Goal: Transaction & Acquisition: Purchase product/service

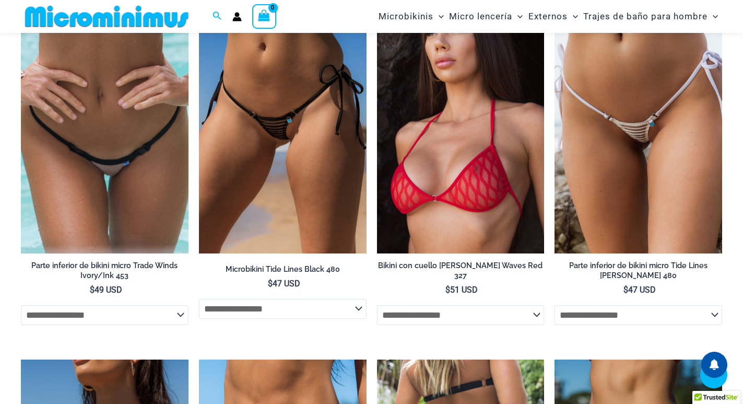
scroll to position [2551, 0]
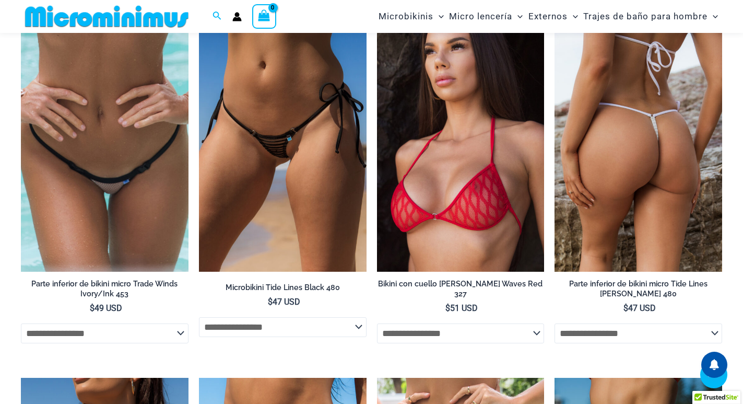
click at [585, 177] on img at bounding box center [639, 145] width 168 height 251
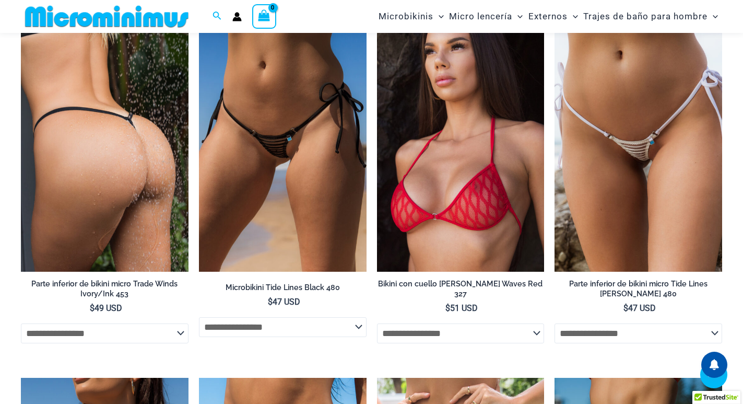
scroll to position [2542, 0]
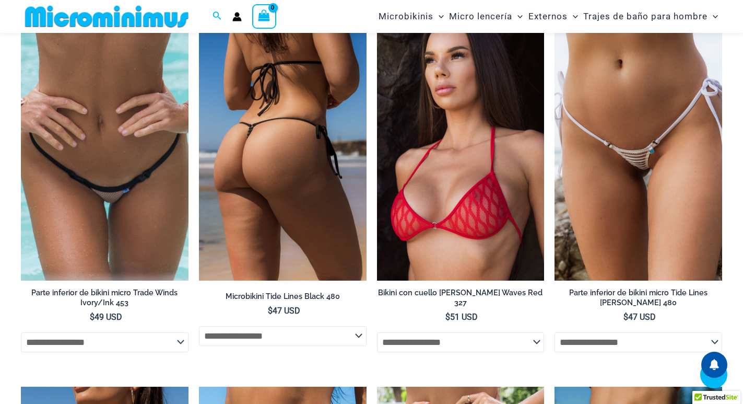
click at [265, 178] on img at bounding box center [283, 154] width 168 height 251
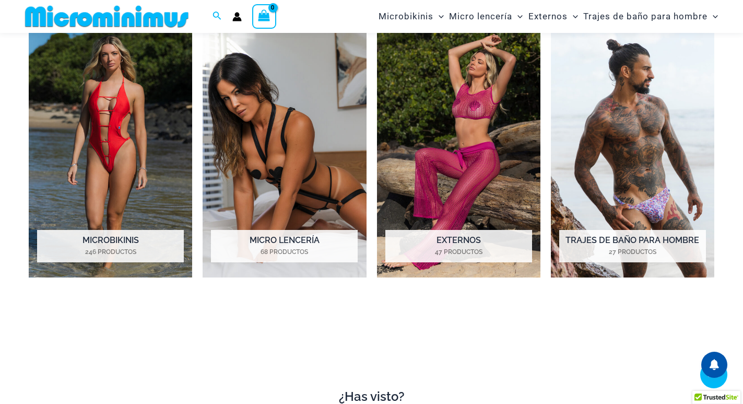
scroll to position [757, 0]
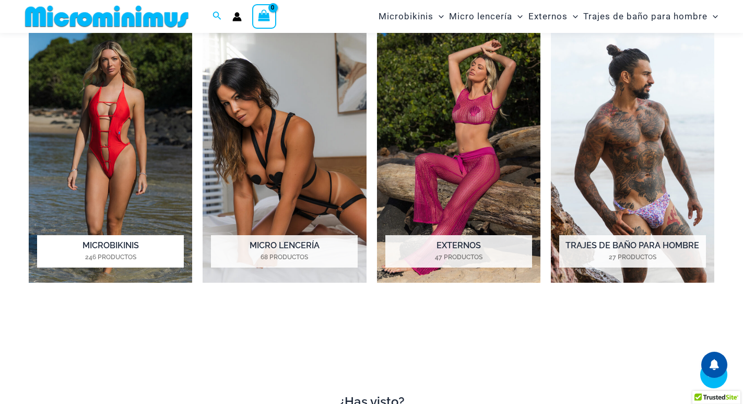
click at [153, 161] on img "Visita la categoría de producto Micro Bikinis" at bounding box center [110, 156] width 163 height 253
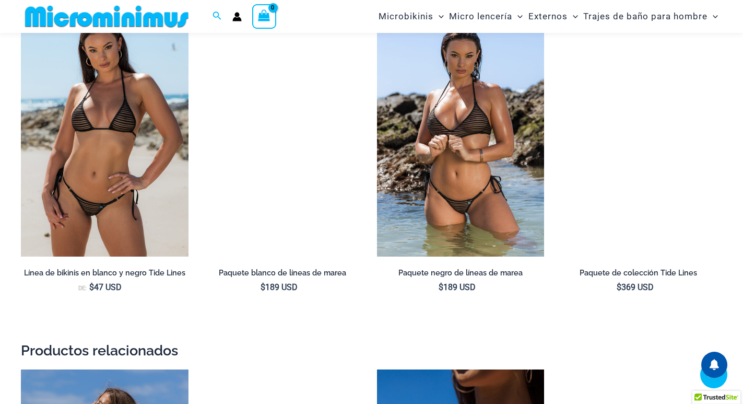
scroll to position [992, 0]
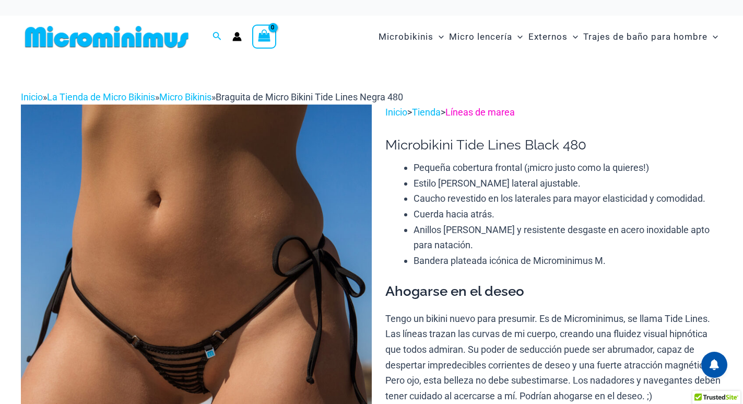
click at [501, 112] on font "Líneas de marea" at bounding box center [480, 112] width 69 height 11
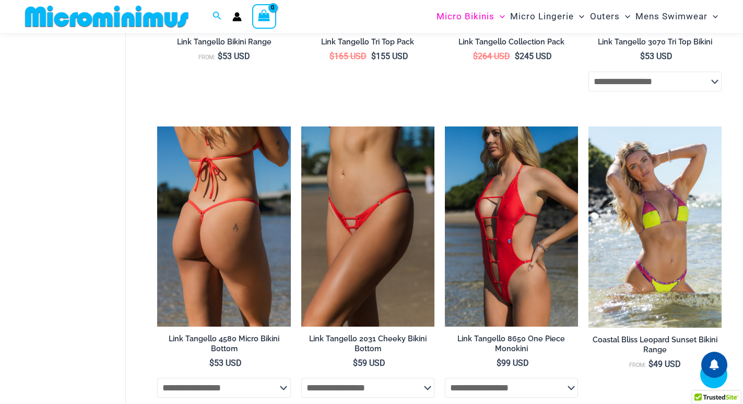
scroll to position [1087, 0]
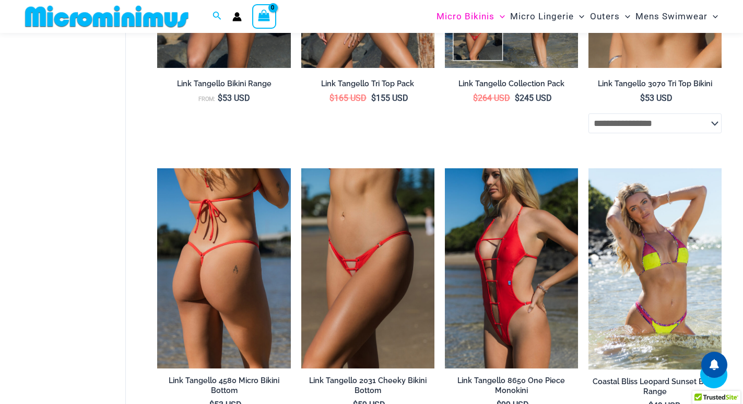
click at [235, 250] on img at bounding box center [223, 268] width 133 height 200
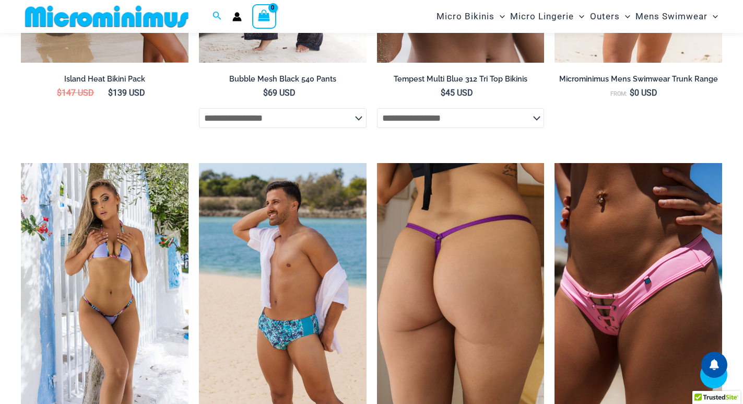
scroll to position [2132, 0]
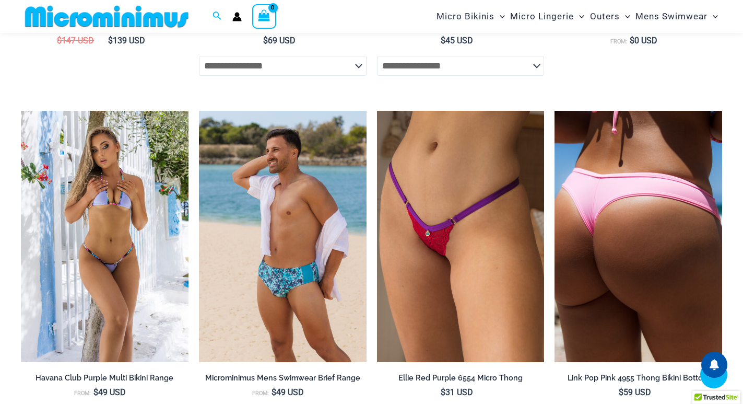
click at [635, 217] on img at bounding box center [639, 236] width 168 height 251
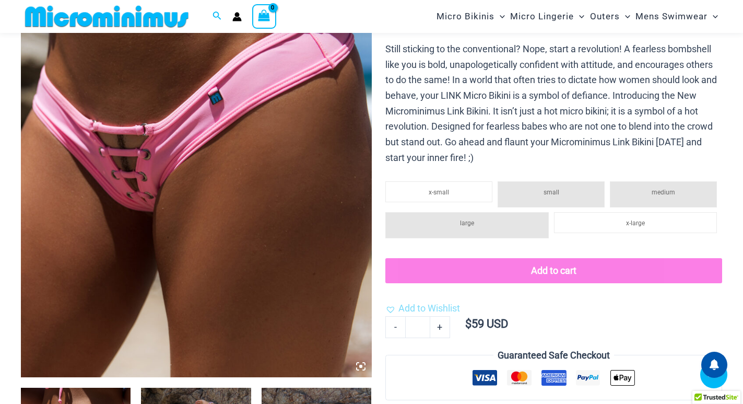
scroll to position [366, 0]
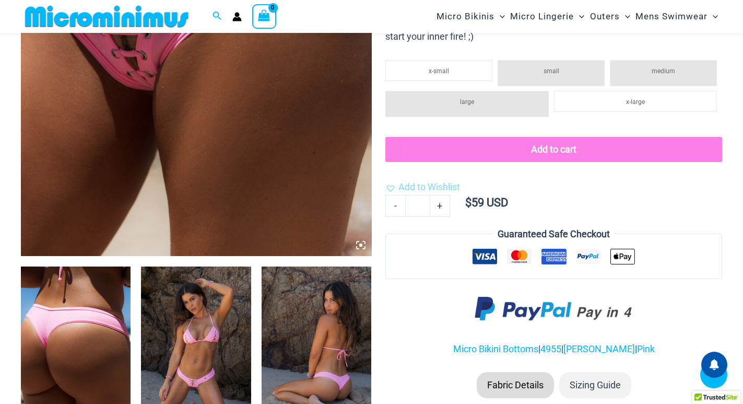
click at [364, 244] on icon at bounding box center [360, 244] width 9 height 9
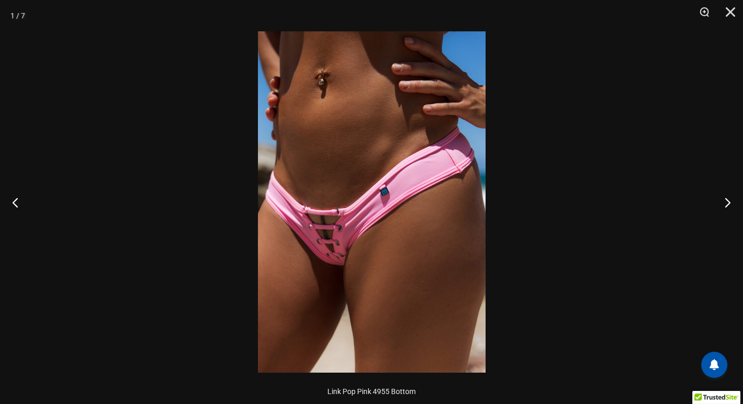
click at [320, 239] on img at bounding box center [372, 201] width 228 height 341
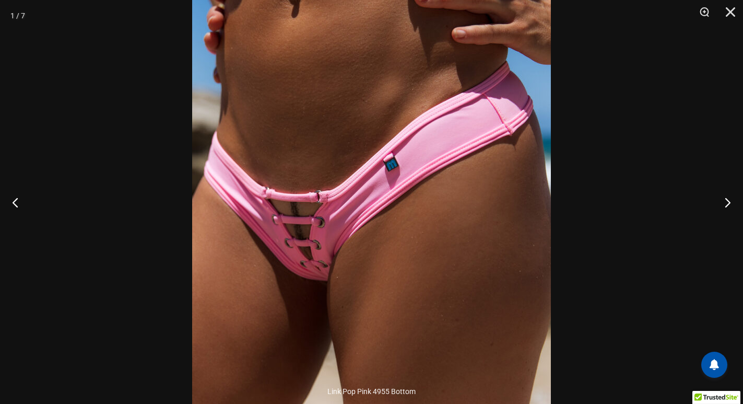
click at [320, 239] on img at bounding box center [371, 181] width 359 height 538
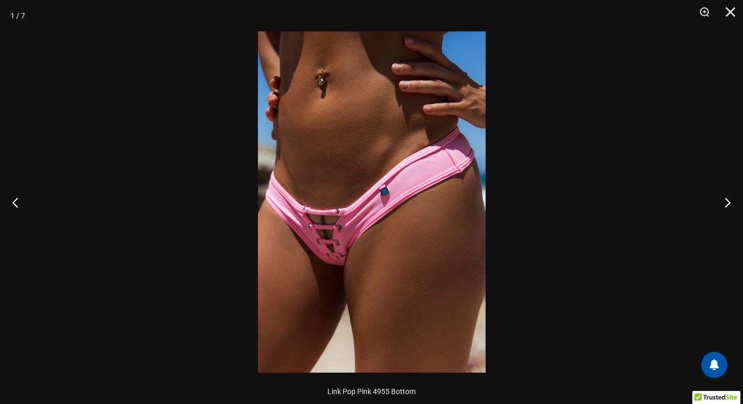
click at [320, 239] on img at bounding box center [372, 201] width 228 height 341
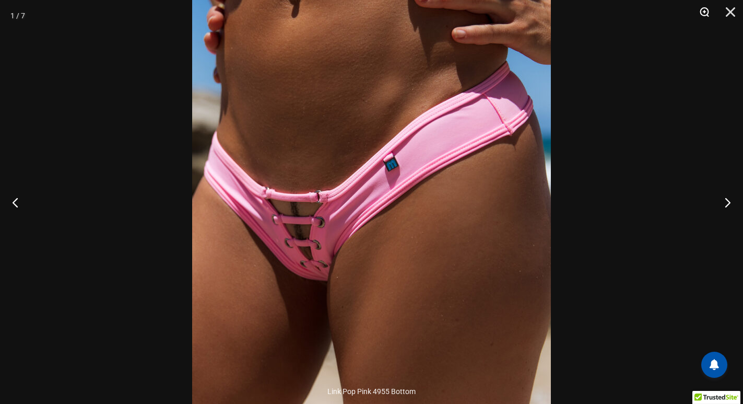
click at [702, 11] on button "Zoom" at bounding box center [701, 15] width 26 height 31
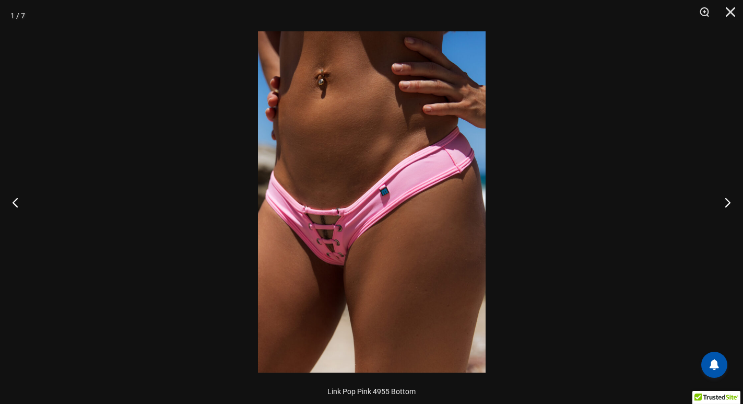
click at [317, 249] on img at bounding box center [372, 201] width 228 height 341
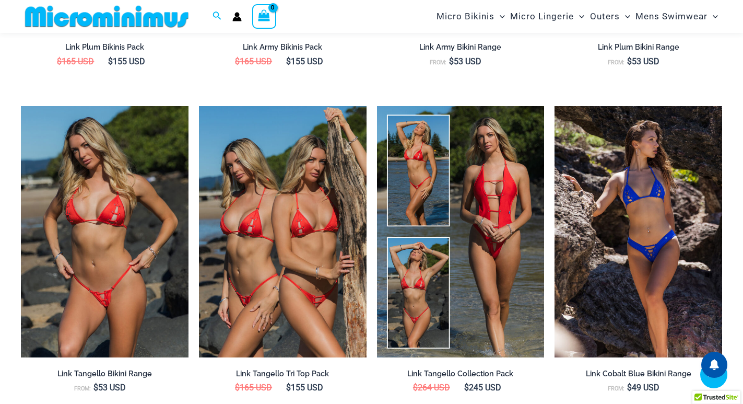
scroll to position [1253, 0]
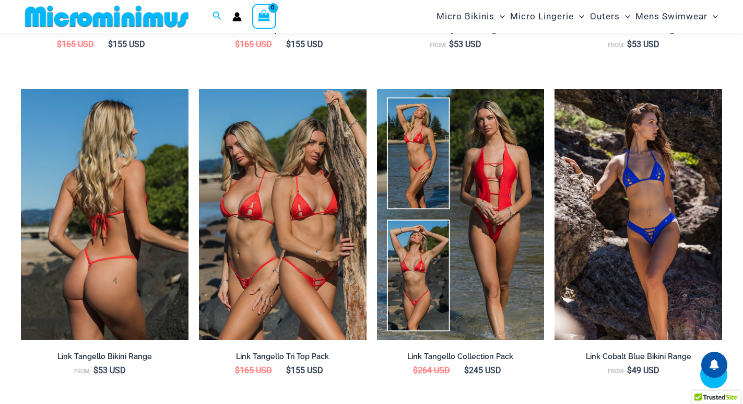
click at [121, 233] on img at bounding box center [105, 214] width 168 height 251
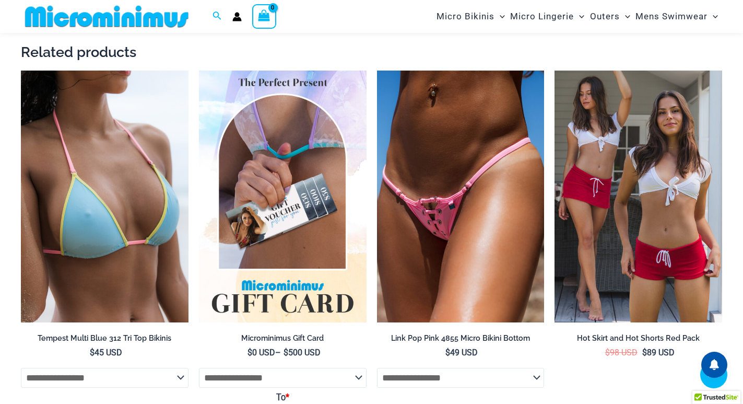
scroll to position [1976, 0]
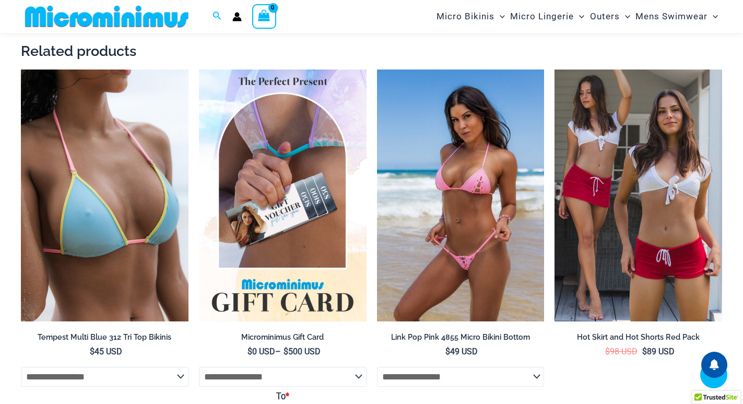
click at [413, 198] on img at bounding box center [461, 194] width 168 height 251
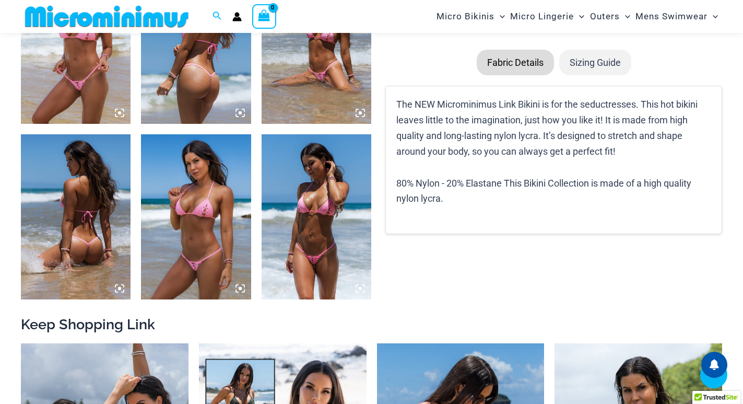
scroll to position [669, 0]
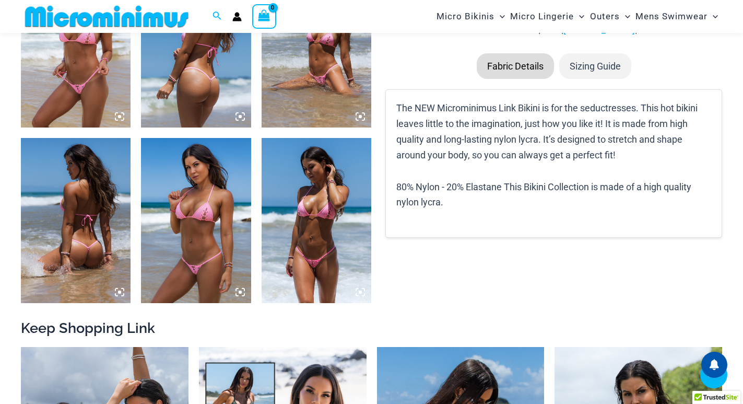
click at [213, 215] on img at bounding box center [196, 220] width 110 height 165
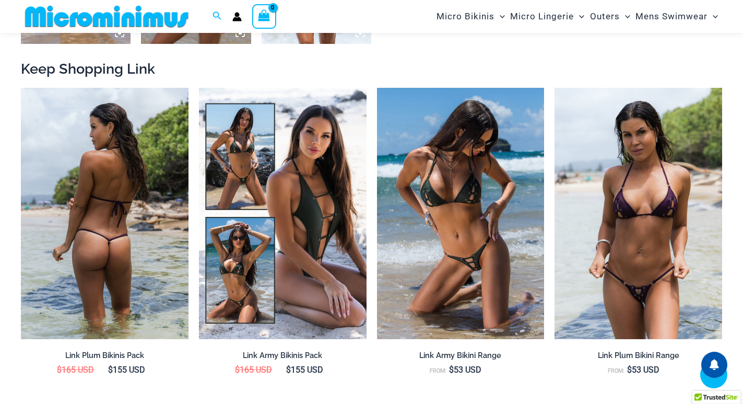
scroll to position [930, 0]
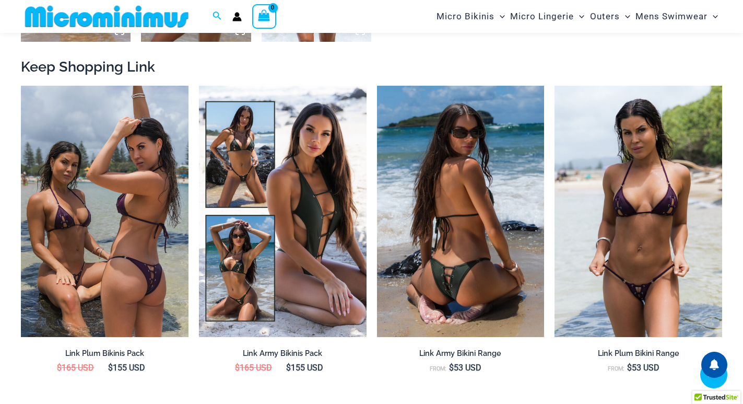
click at [437, 214] on img at bounding box center [461, 211] width 168 height 251
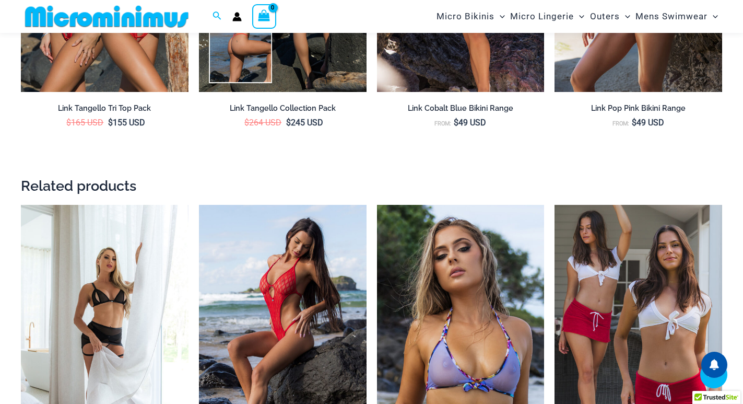
scroll to position [2037, 0]
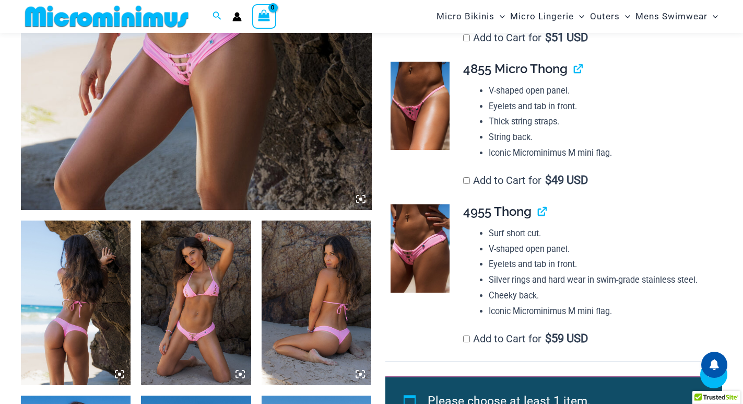
scroll to position [470, 0]
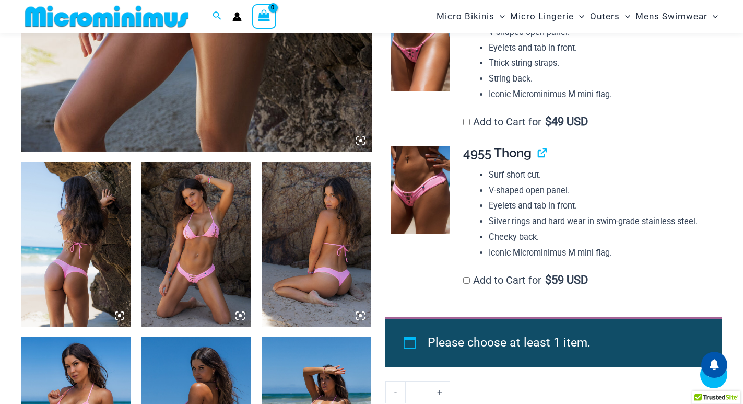
click at [428, 187] on img at bounding box center [420, 190] width 59 height 88
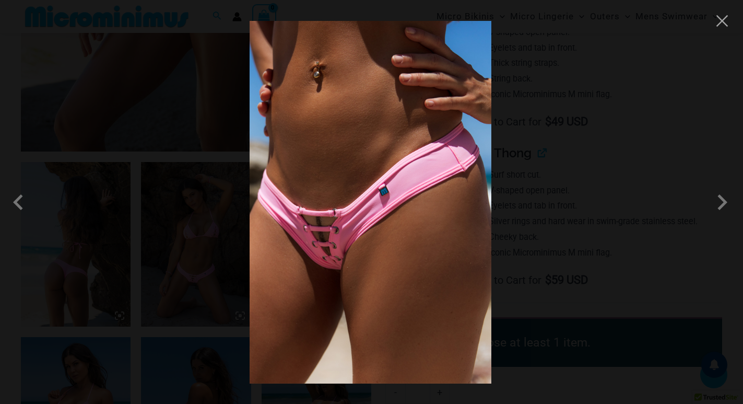
click at [720, 30] on div at bounding box center [371, 202] width 743 height 404
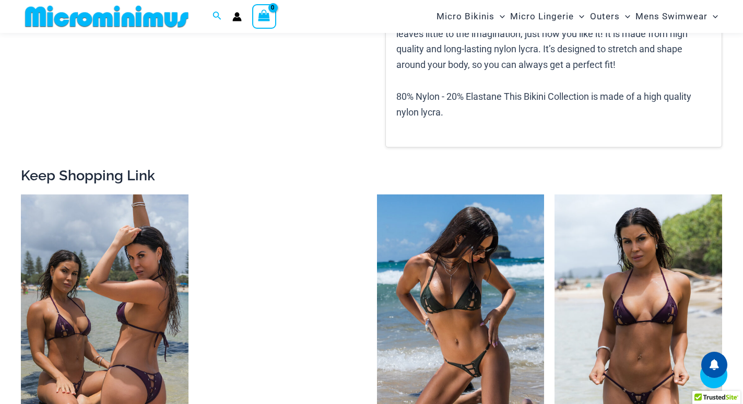
scroll to position [1149, 0]
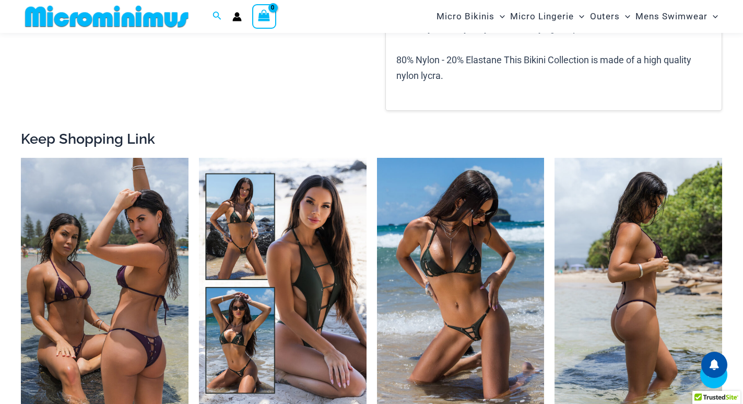
click at [620, 262] on img at bounding box center [639, 283] width 168 height 251
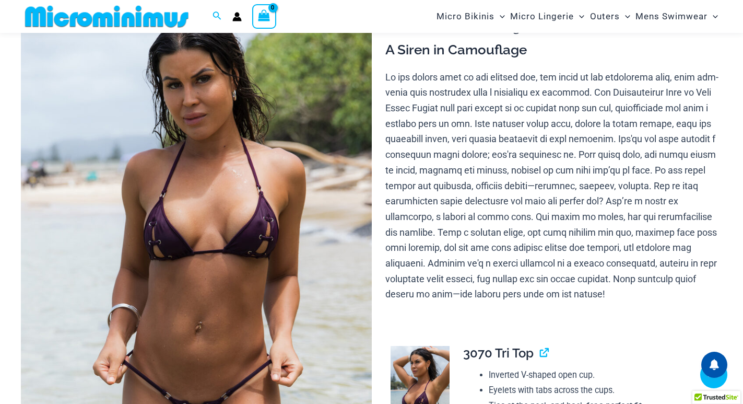
scroll to position [565, 0]
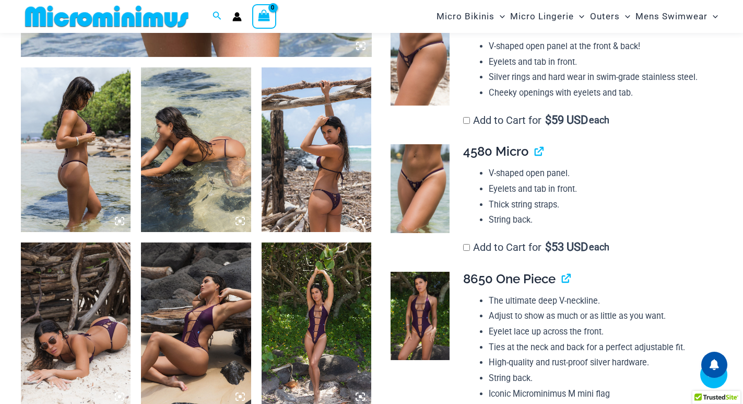
click at [426, 315] on img at bounding box center [420, 316] width 59 height 88
